Goal: Task Accomplishment & Management: Manage account settings

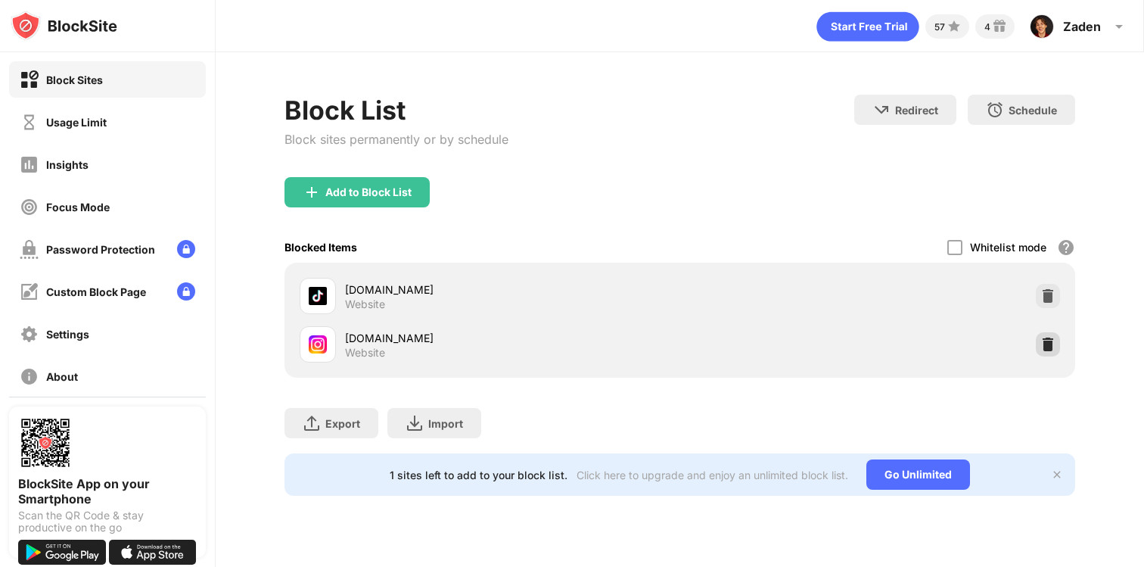
click at [1046, 347] on img at bounding box center [1047, 344] width 15 height 15
